Goal: Task Accomplishment & Management: Complete application form

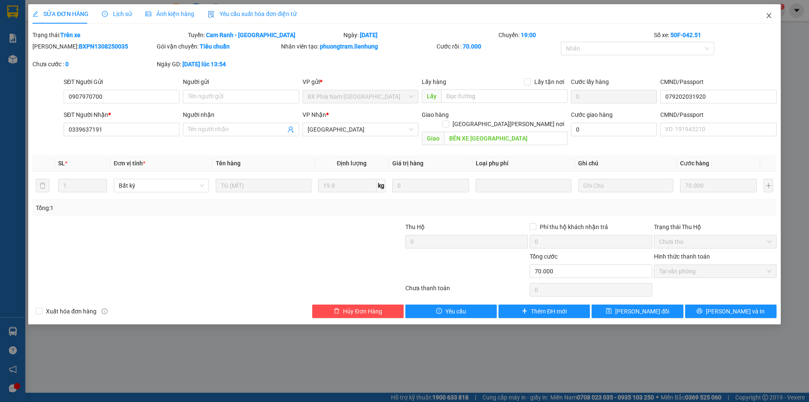
click at [771, 16] on icon "close" at bounding box center [769, 15] width 7 height 7
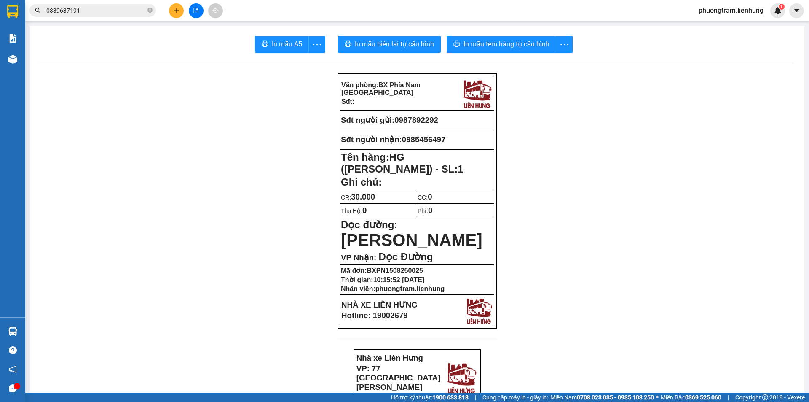
click at [147, 9] on span "0339637191" at bounding box center [93, 10] width 126 height 13
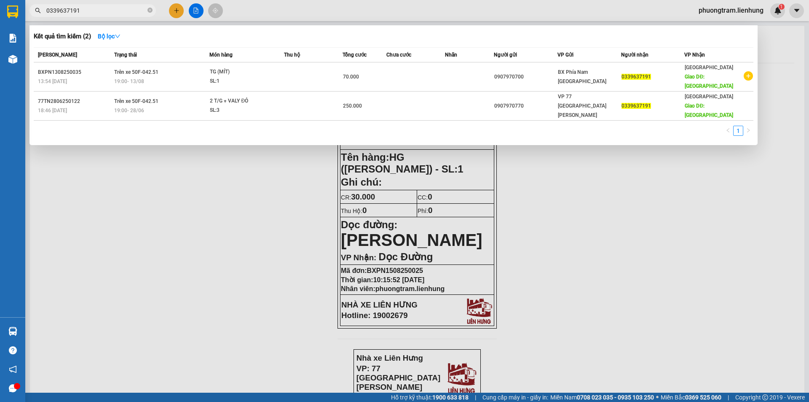
click at [92, 12] on input "0339637191" at bounding box center [95, 10] width 99 height 9
click at [151, 11] on icon "close-circle" at bounding box center [150, 10] width 5 height 5
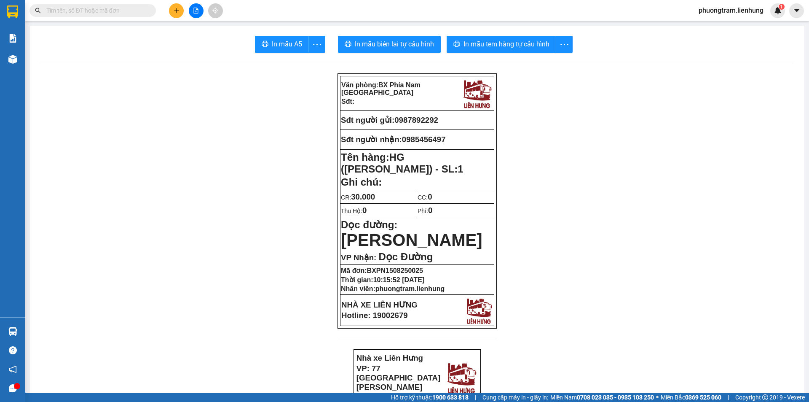
click at [114, 11] on input "text" at bounding box center [95, 10] width 99 height 9
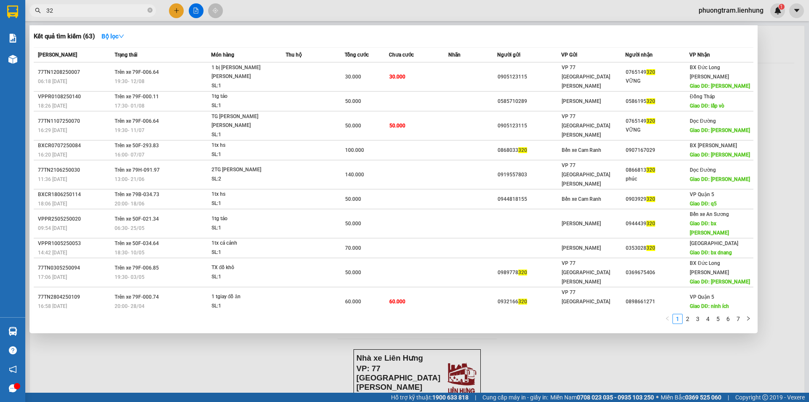
type input "3"
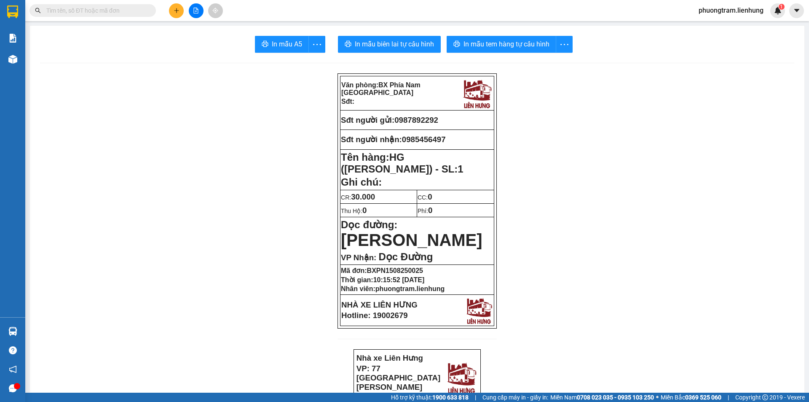
click at [107, 8] on input "text" at bounding box center [95, 10] width 99 height 9
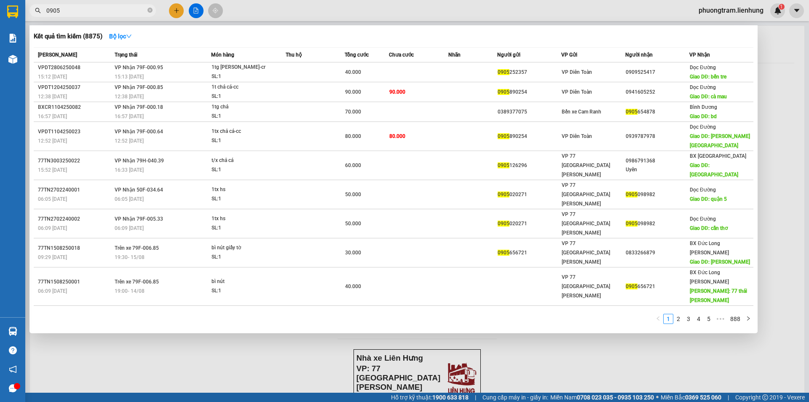
drag, startPoint x: 342, startPoint y: 14, endPoint x: 215, endPoint y: 1, distance: 127.6
click at [338, 14] on div at bounding box center [404, 201] width 809 height 402
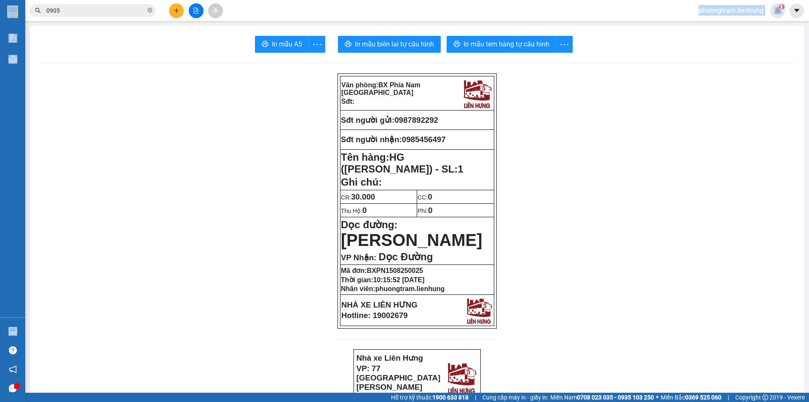
drag, startPoint x: 200, startPoint y: 3, endPoint x: 422, endPoint y: 343, distance: 405.6
click at [244, 33] on section "Kết quả [PERSON_NAME] ( 8875 ) Bộ lọc Mã ĐH Trạng thái Món hàng Thu hộ Tổng [PE…" at bounding box center [404, 201] width 809 height 402
click at [102, 12] on input "0905" at bounding box center [95, 10] width 99 height 9
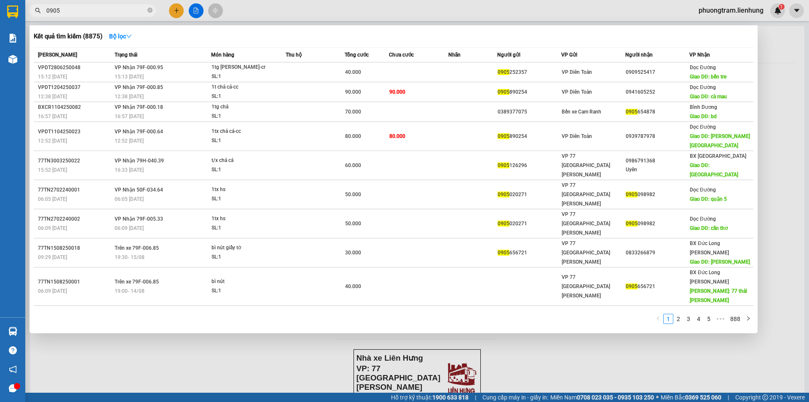
click at [102, 12] on input "0905" at bounding box center [95, 10] width 99 height 9
paste input "123115"
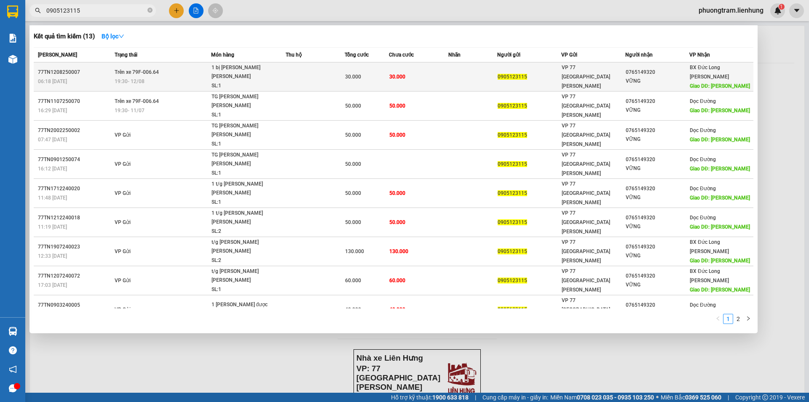
type input "0905123115"
click at [541, 74] on div "0905123115" at bounding box center [529, 77] width 63 height 9
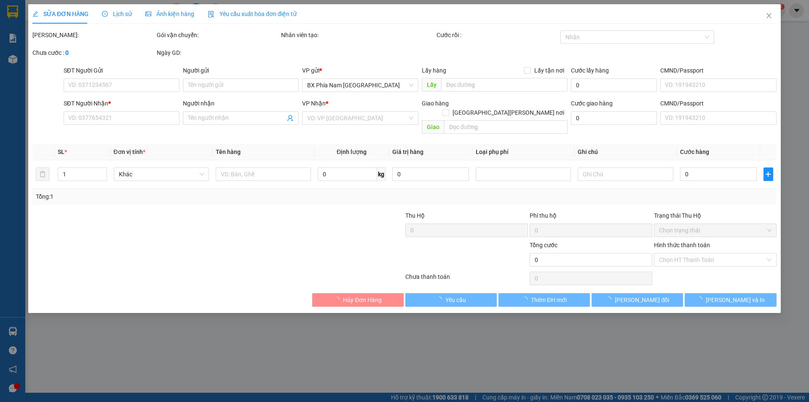
type input "0905123115"
type input "0765149320"
type input "VỮNG"
type input "[PERSON_NAME]"
type input "30.000"
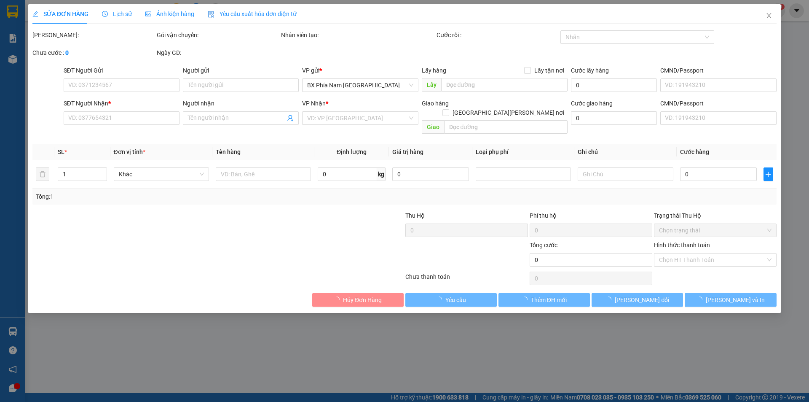
type input "30.000"
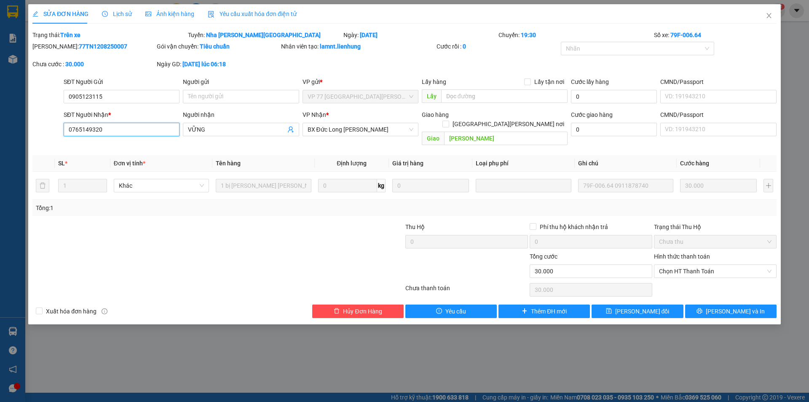
click at [111, 127] on input "0765149320" at bounding box center [122, 129] width 116 height 13
click at [111, 128] on input "0765149320" at bounding box center [122, 129] width 116 height 13
click at [769, 16] on icon "close" at bounding box center [769, 15] width 5 height 5
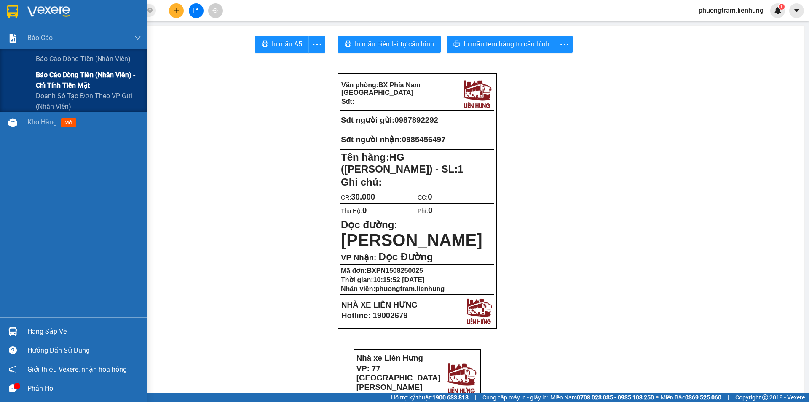
click at [47, 81] on span "Báo cáo dòng tiền (nhân viên) - chỉ tính tiền mặt" at bounding box center [88, 80] width 105 height 21
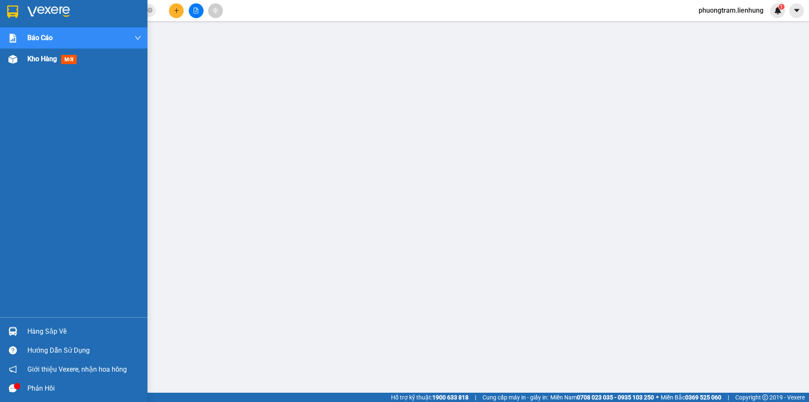
click at [38, 57] on span "Kho hàng" at bounding box center [42, 59] width 30 height 8
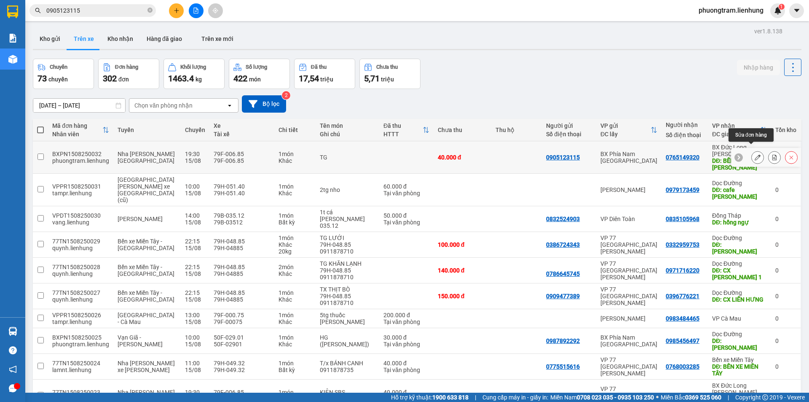
click at [755, 154] on icon at bounding box center [758, 157] width 6 height 6
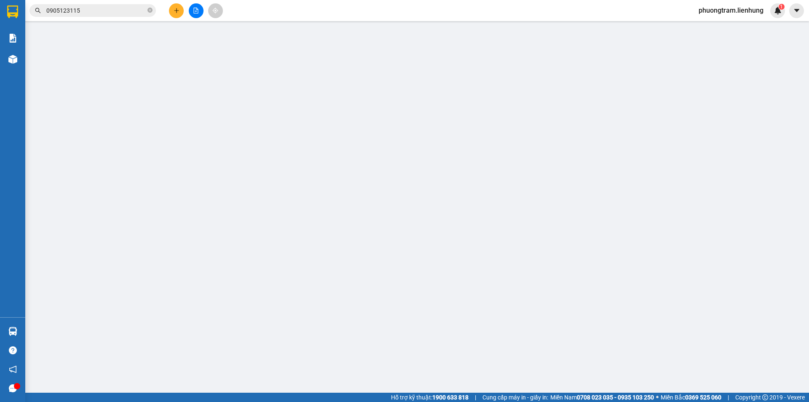
type input "0905123115"
type input "0765149320"
type input "BẾN XE [PERSON_NAME]"
type input "40.000"
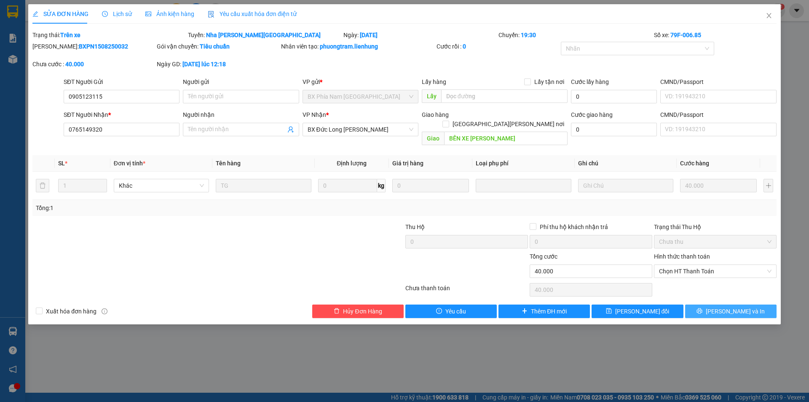
click at [727, 306] on span "[PERSON_NAME] và In" at bounding box center [735, 310] width 59 height 9
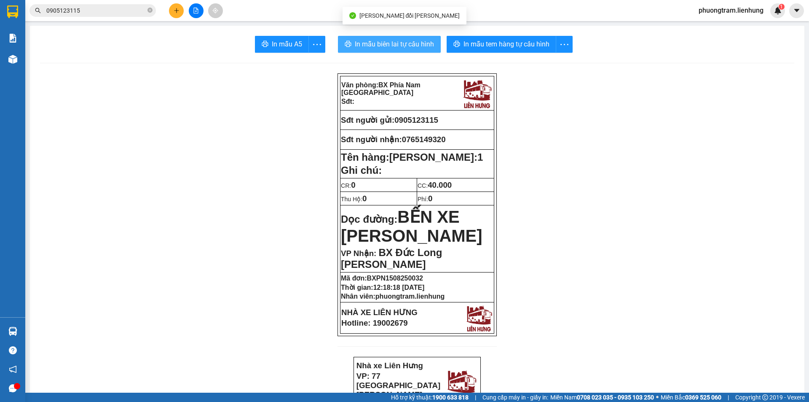
click at [379, 46] on span "In mẫu biên lai tự cấu hình" at bounding box center [394, 44] width 79 height 11
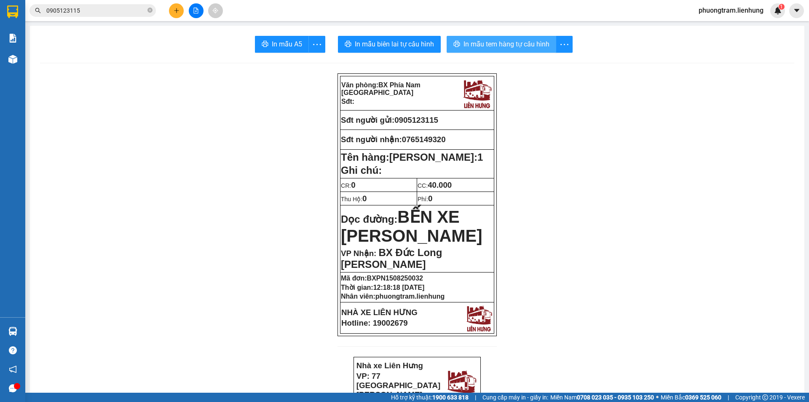
click at [508, 49] on span "In mẫu tem hàng tự cấu hình" at bounding box center [507, 44] width 86 height 11
